Goal: Information Seeking & Learning: Check status

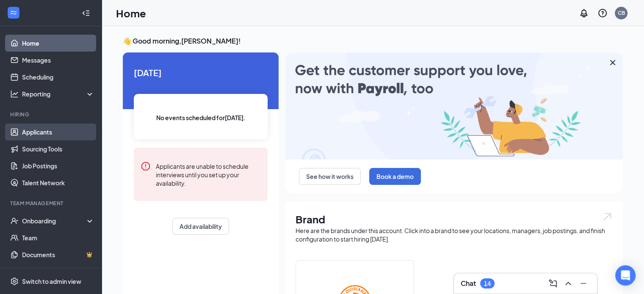
click at [73, 134] on link "Applicants" at bounding box center [58, 132] width 72 height 17
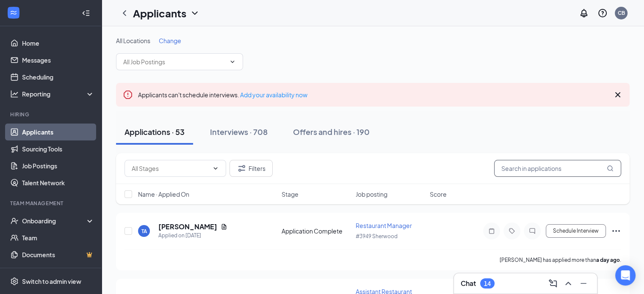
click at [282, 170] on input "text" at bounding box center [557, 168] width 127 height 17
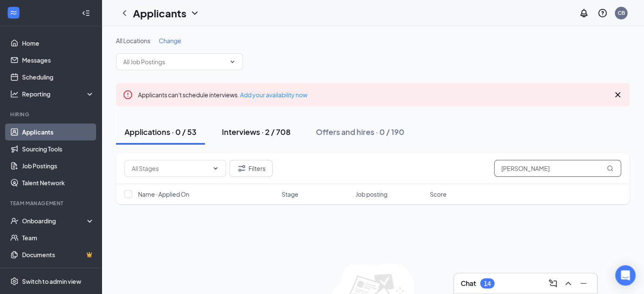
type input "[PERSON_NAME]"
click at [268, 127] on div "Interviews · 2 / 708" at bounding box center [256, 132] width 69 height 11
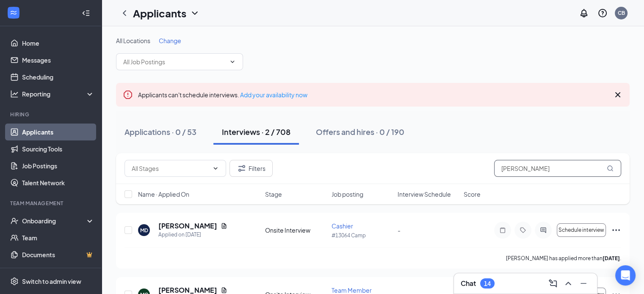
drag, startPoint x: 494, startPoint y: 170, endPoint x: 449, endPoint y: 170, distance: 44.9
click at [282, 170] on div "Filters martha" at bounding box center [373, 168] width 497 height 17
drag, startPoint x: 535, startPoint y: 170, endPoint x: 475, endPoint y: 170, distance: 60.2
click at [282, 170] on div "Filters martha" at bounding box center [373, 168] width 497 height 17
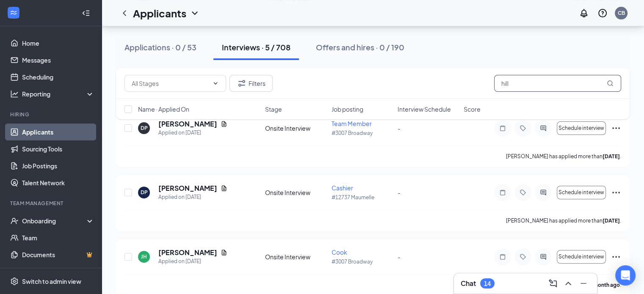
scroll to position [242, 0]
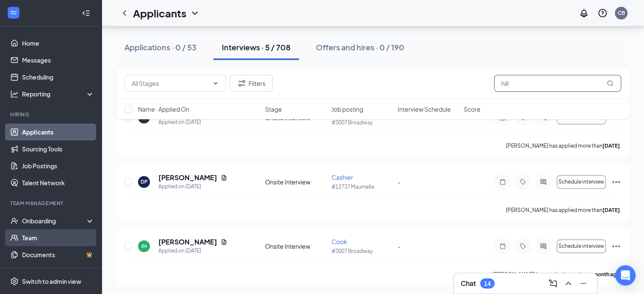
type input "hill"
click at [32, 230] on link "Team" at bounding box center [58, 238] width 72 height 17
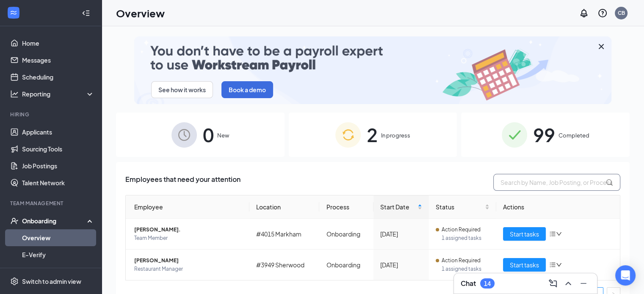
click at [500, 178] on input "text" at bounding box center [557, 182] width 127 height 17
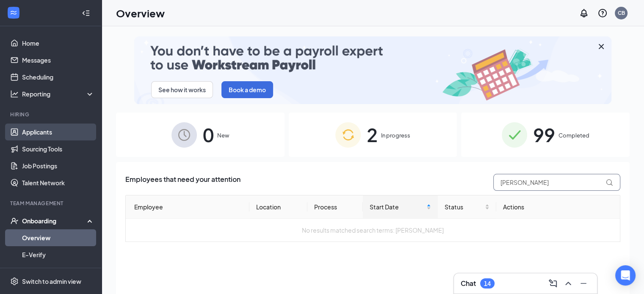
type input "[PERSON_NAME]"
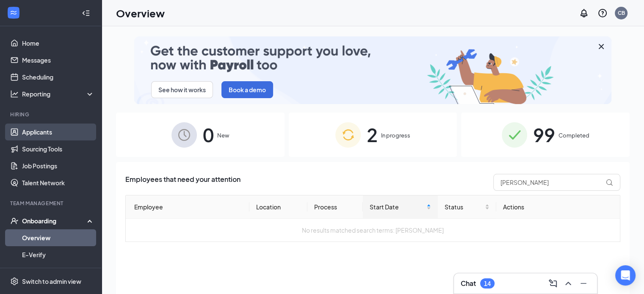
click at [61, 133] on link "Applicants" at bounding box center [58, 132] width 72 height 17
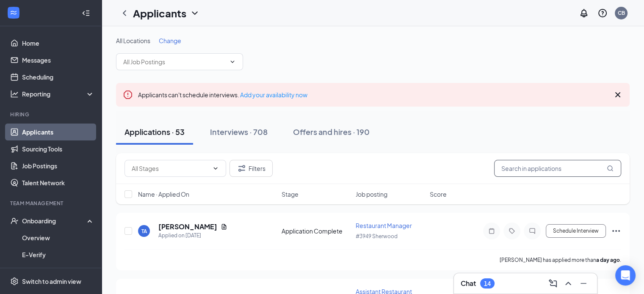
click at [536, 163] on input "text" at bounding box center [557, 168] width 127 height 17
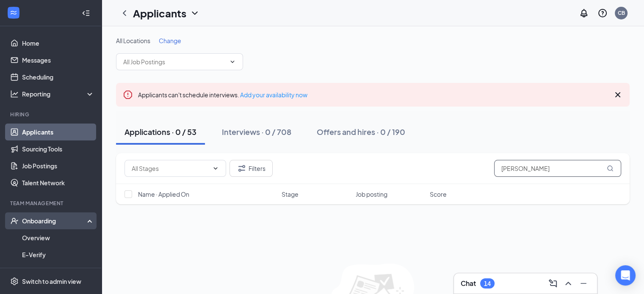
type input "[PERSON_NAME]"
click at [34, 222] on div "Onboarding" at bounding box center [54, 221] width 65 height 8
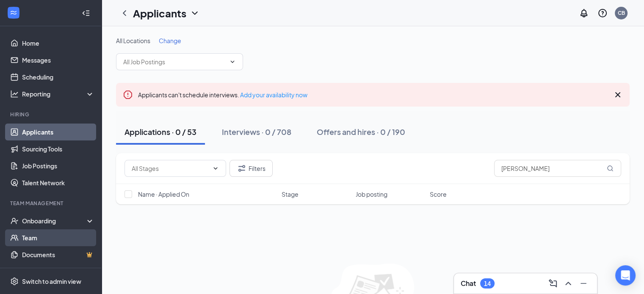
click at [39, 234] on link "Team" at bounding box center [58, 238] width 72 height 17
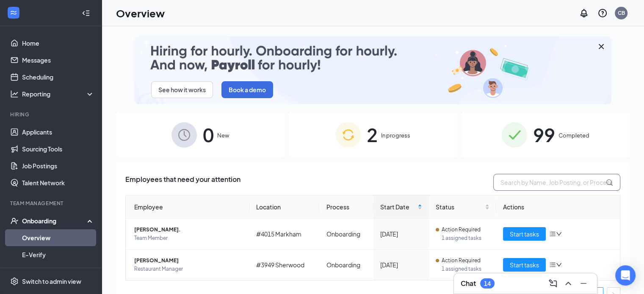
click at [519, 178] on input "text" at bounding box center [557, 182] width 127 height 17
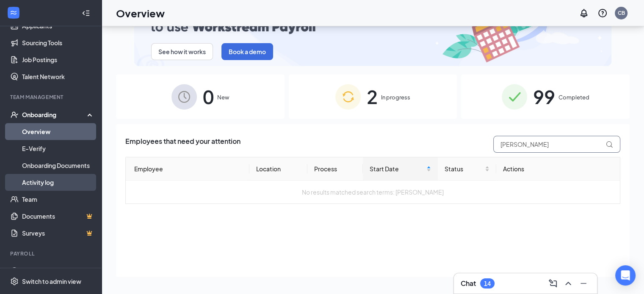
scroll to position [121, 0]
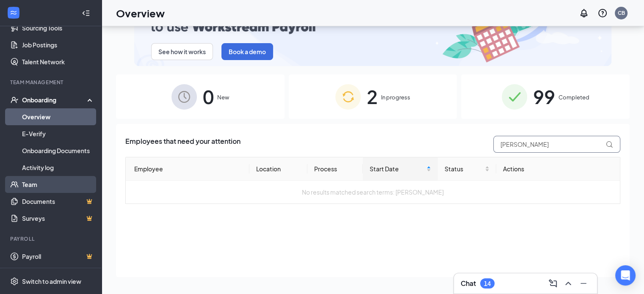
type input "[PERSON_NAME]"
click at [80, 189] on link "Team" at bounding box center [58, 184] width 72 height 17
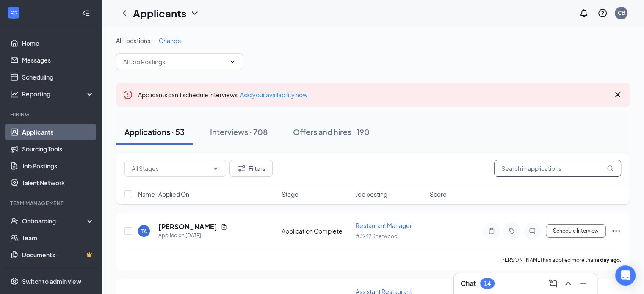
click at [517, 167] on input "text" at bounding box center [557, 168] width 127 height 17
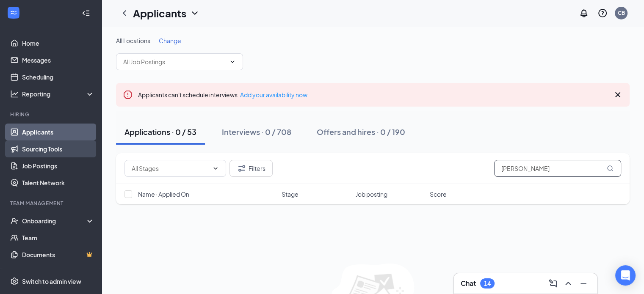
type input "[PERSON_NAME]"
click at [50, 145] on link "Sourcing Tools" at bounding box center [58, 149] width 72 height 17
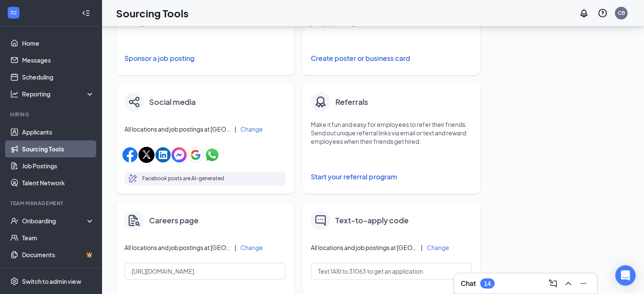
scroll to position [254, 0]
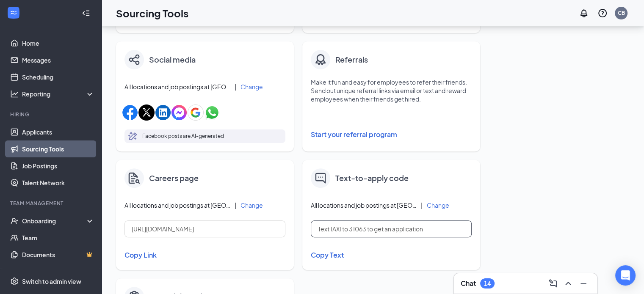
drag, startPoint x: 317, startPoint y: 229, endPoint x: 432, endPoint y: 239, distance: 115.7
click at [432, 239] on div "Text-to-apply code All locations and job postings at Popeyes | Change Text 1AXI…" at bounding box center [392, 215] width 178 height 110
